Goal: Book appointment/travel/reservation

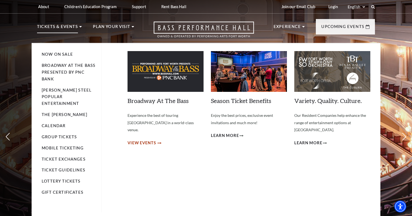
click at [142, 140] on span "View Events" at bounding box center [141, 143] width 29 height 7
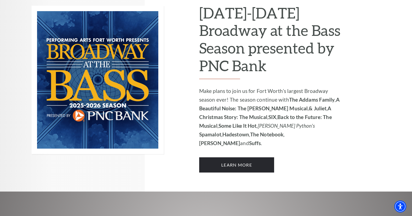
scroll to position [383, 0]
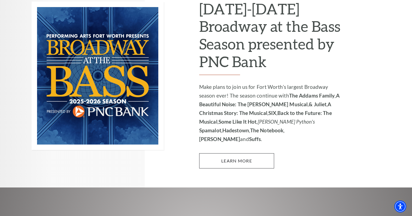
click at [251, 154] on link "Learn More" at bounding box center [236, 161] width 75 height 15
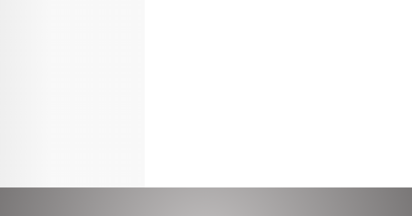
scroll to position [383, 0]
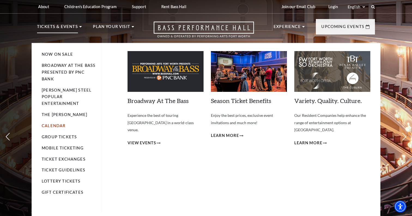
click at [60, 124] on link "Calendar" at bounding box center [54, 126] width 24 height 5
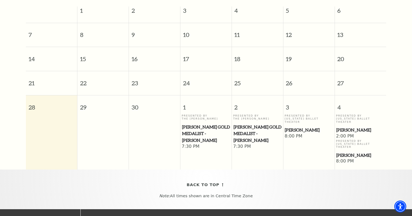
scroll to position [53, 0]
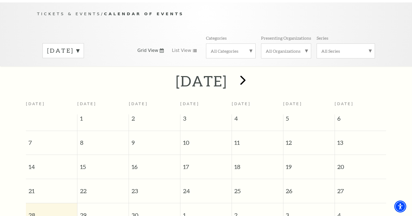
click at [251, 72] on span "next" at bounding box center [243, 80] width 16 height 16
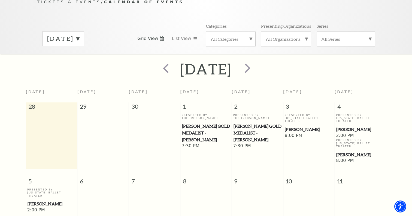
scroll to position [23, 0]
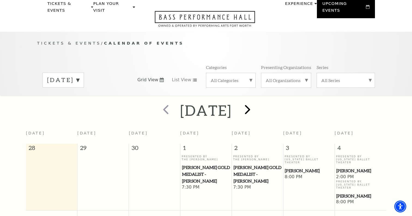
click at [255, 103] on span "next" at bounding box center [248, 110] width 16 height 16
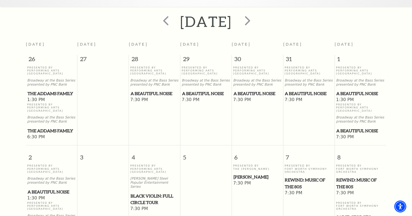
scroll to position [81, 0]
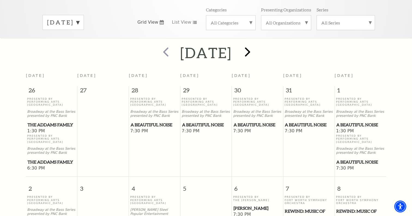
click at [255, 44] on span "next" at bounding box center [248, 52] width 16 height 16
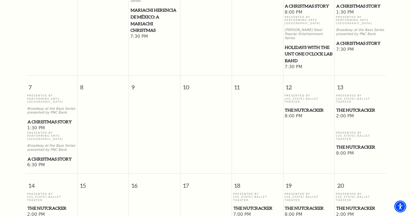
scroll to position [201, 0]
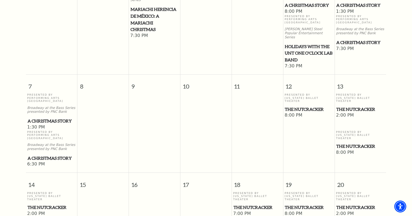
click at [347, 143] on span "The Nutcracker" at bounding box center [360, 146] width 48 height 7
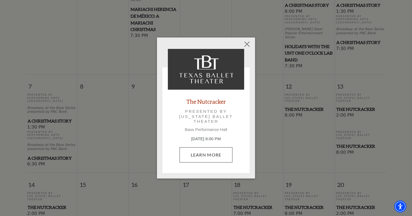
click at [215, 154] on link "Learn More" at bounding box center [205, 155] width 53 height 15
